Goal: Find contact information: Find contact information

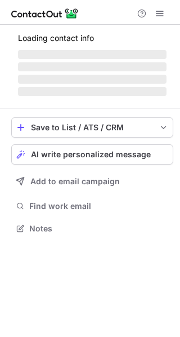
scroll to position [5, 6]
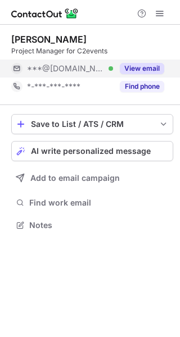
click at [151, 66] on button "View email" at bounding box center [142, 68] width 44 height 11
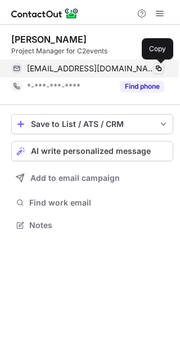
click at [157, 69] on span at bounding box center [158, 68] width 9 height 9
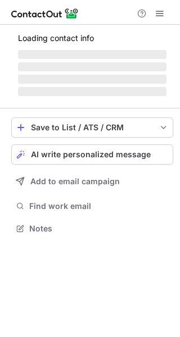
scroll to position [5, 6]
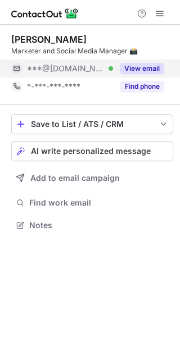
click at [147, 70] on button "View email" at bounding box center [142, 68] width 44 height 11
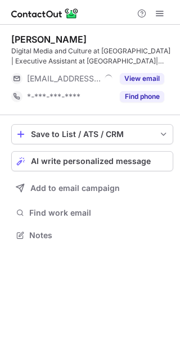
scroll to position [227, 180]
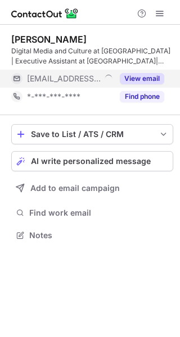
click at [151, 80] on button "View email" at bounding box center [142, 78] width 44 height 11
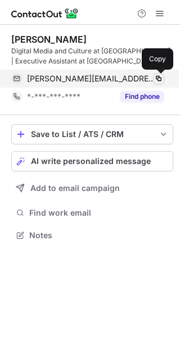
click at [158, 80] on span at bounding box center [158, 78] width 9 height 9
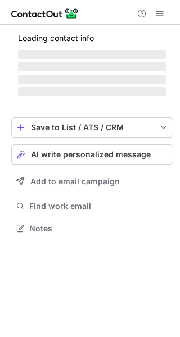
scroll to position [5, 6]
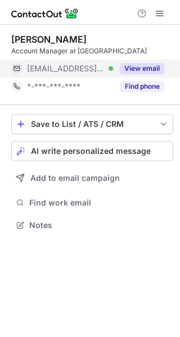
click at [149, 66] on button "View email" at bounding box center [142, 68] width 44 height 11
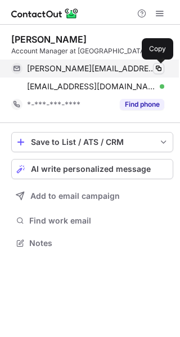
click at [159, 69] on span at bounding box center [158, 68] width 9 height 9
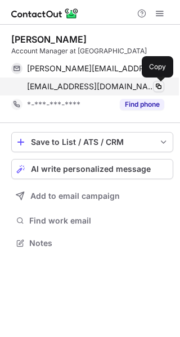
click at [158, 84] on span at bounding box center [158, 86] width 9 height 9
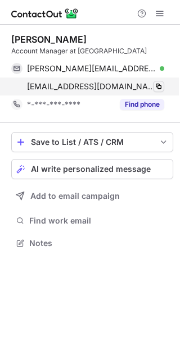
scroll to position [235, 180]
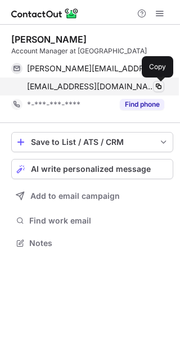
click at [156, 87] on span at bounding box center [158, 86] width 9 height 9
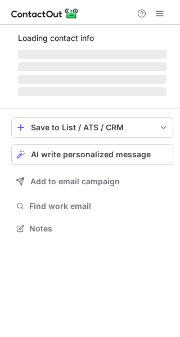
scroll to position [5, 6]
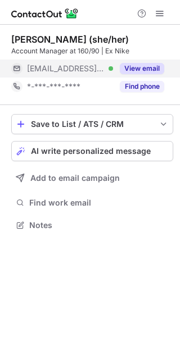
click at [148, 69] on button "View email" at bounding box center [142, 68] width 44 height 11
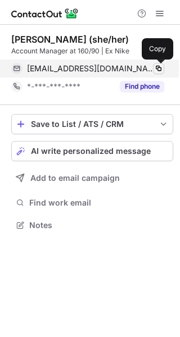
click at [158, 67] on span at bounding box center [158, 68] width 9 height 9
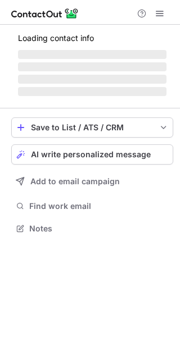
scroll to position [227, 180]
